Goal: Contribute content: Add original content to the website for others to see

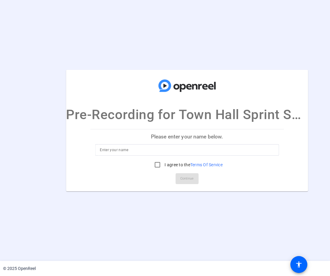
click at [114, 148] on input at bounding box center [187, 150] width 174 height 7
type input "Robert PEKAR"
click at [157, 166] on input "I agree to the Terms Of Service" at bounding box center [157, 165] width 12 height 12
checkbox input "true"
click at [187, 180] on span "Continue" at bounding box center [186, 178] width 13 height 9
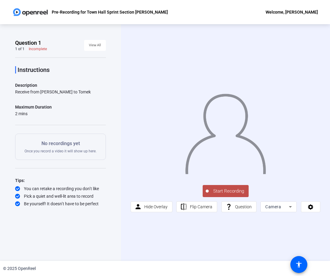
click at [290, 209] on icon at bounding box center [290, 206] width 7 height 7
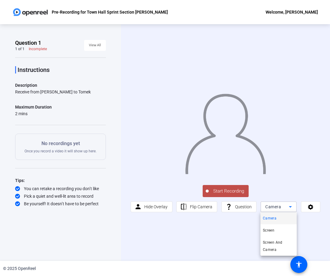
click at [218, 235] on div at bounding box center [165, 138] width 330 height 276
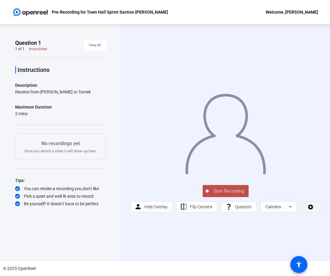
click at [310, 209] on icon at bounding box center [310, 207] width 5 height 5
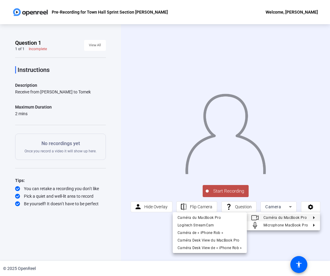
click at [136, 230] on div at bounding box center [165, 138] width 330 height 276
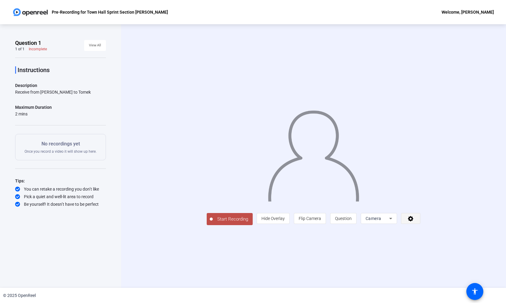
click at [330, 221] on icon at bounding box center [410, 218] width 5 height 5
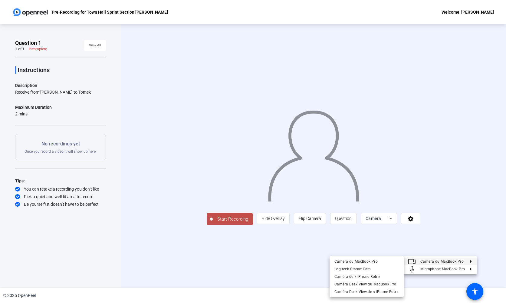
click at [242, 273] on div at bounding box center [253, 151] width 506 height 303
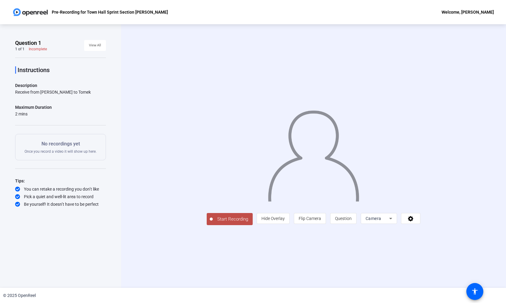
click at [330, 222] on icon at bounding box center [390, 218] width 7 height 7
click at [330, 264] on mat-option "Camera" at bounding box center [436, 262] width 36 height 12
click at [330, 222] on div "Camera" at bounding box center [378, 218] width 24 height 7
click at [319, 267] on div at bounding box center [253, 151] width 506 height 303
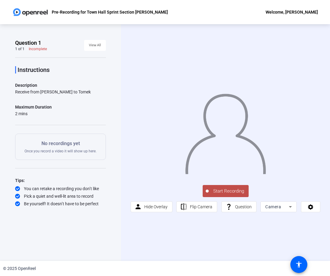
click at [227, 190] on span "Start Recording" at bounding box center [229, 191] width 40 height 7
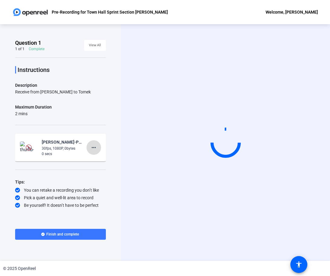
click at [96, 148] on mat-icon "more_horiz" at bounding box center [93, 147] width 7 height 7
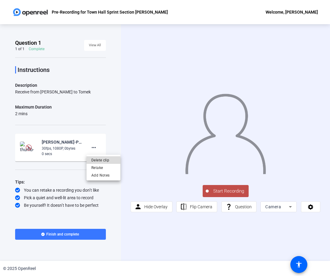
click at [95, 160] on span "Delete clip" at bounding box center [103, 160] width 24 height 7
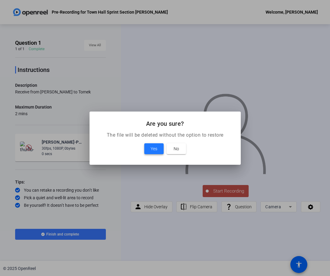
click at [158, 153] on span at bounding box center [153, 149] width 19 height 15
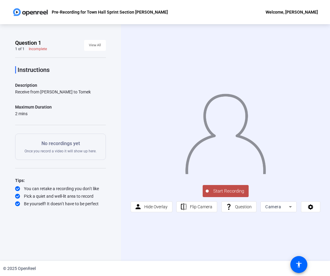
click at [227, 190] on span "Start Recording" at bounding box center [229, 191] width 40 height 7
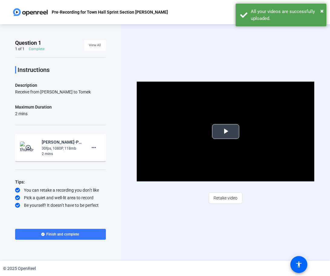
click at [226, 132] on span "Video Player" at bounding box center [226, 132] width 0 height 0
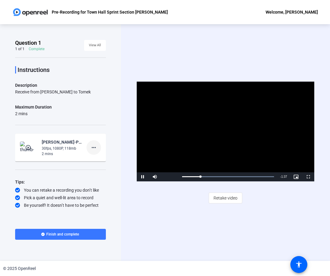
click at [94, 149] on mat-icon "more_horiz" at bounding box center [93, 147] width 7 height 7
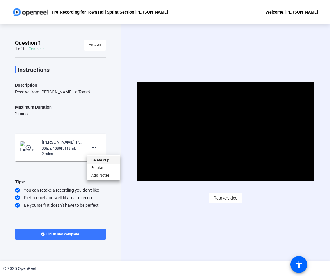
click at [101, 160] on span "Delete clip" at bounding box center [103, 160] width 24 height 7
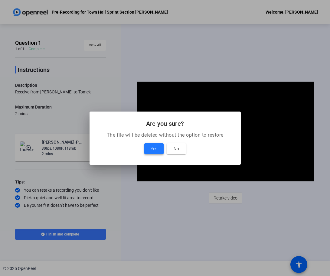
click at [154, 151] on span "Yes" at bounding box center [154, 148] width 7 height 7
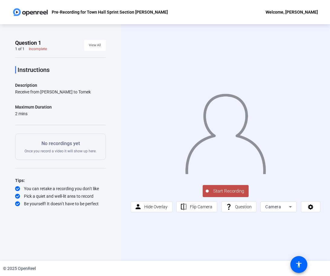
click at [227, 192] on span "Start Recording" at bounding box center [229, 191] width 40 height 7
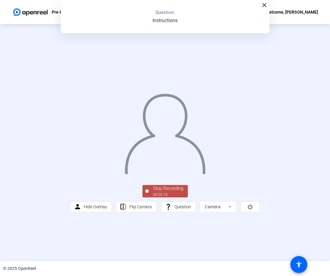
click at [179, 192] on div "Stop Recording" at bounding box center [168, 188] width 30 height 7
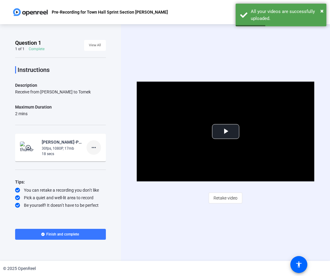
click at [95, 146] on mat-icon "more_horiz" at bounding box center [93, 147] width 7 height 7
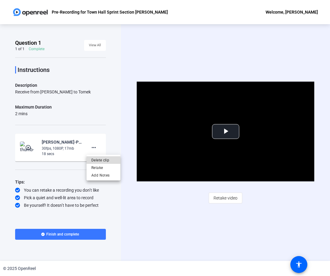
click at [108, 162] on span "Delete clip" at bounding box center [103, 160] width 24 height 7
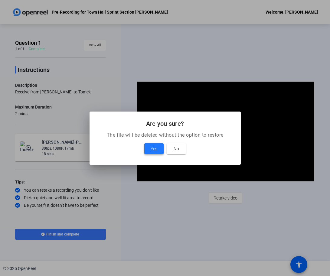
click at [154, 151] on span "Yes" at bounding box center [154, 148] width 7 height 7
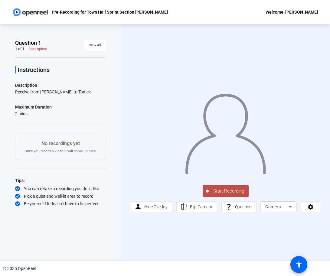
drag, startPoint x: 227, startPoint y: 191, endPoint x: 238, endPoint y: 186, distance: 12.3
click at [227, 191] on span "Start Recording" at bounding box center [229, 191] width 40 height 7
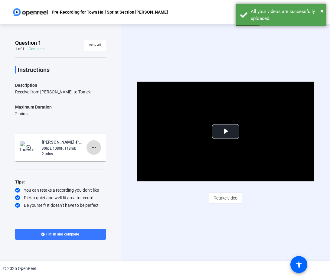
click at [95, 148] on mat-icon "more_horiz" at bounding box center [93, 147] width 7 height 7
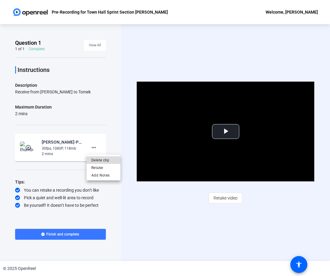
click at [105, 161] on span "Delete clip" at bounding box center [103, 160] width 24 height 7
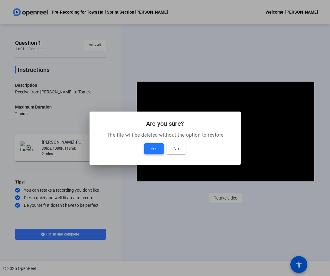
click at [156, 151] on span "Yes" at bounding box center [154, 148] width 7 height 7
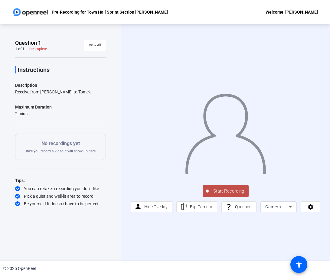
click at [225, 190] on span "Start Recording" at bounding box center [229, 191] width 40 height 7
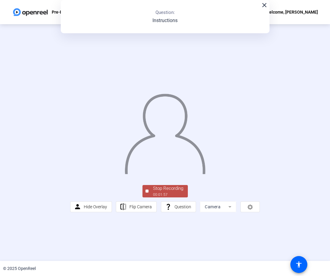
click at [170, 192] on div "Stop Recording" at bounding box center [168, 188] width 30 height 7
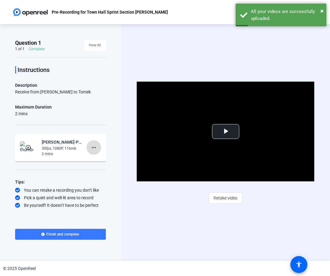
click at [96, 149] on mat-icon "more_horiz" at bounding box center [93, 147] width 7 height 7
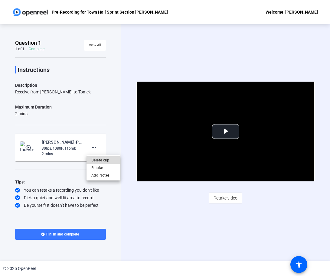
click at [103, 160] on span "Delete clip" at bounding box center [103, 160] width 24 height 7
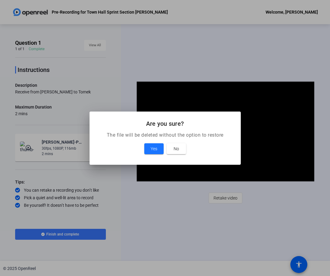
click at [156, 151] on span "Yes" at bounding box center [154, 148] width 7 height 7
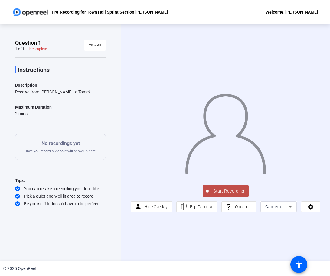
click at [226, 191] on span "Start Recording" at bounding box center [229, 191] width 40 height 7
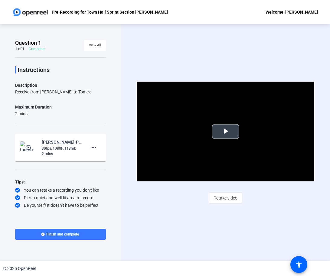
click at [226, 132] on span "Video Player" at bounding box center [226, 132] width 0 height 0
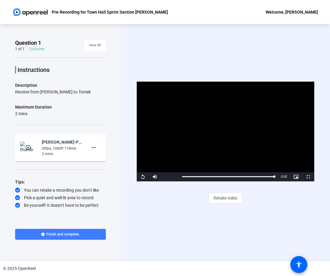
click at [65, 237] on span "Finish and complete" at bounding box center [62, 234] width 33 height 5
